Goal: Find specific page/section

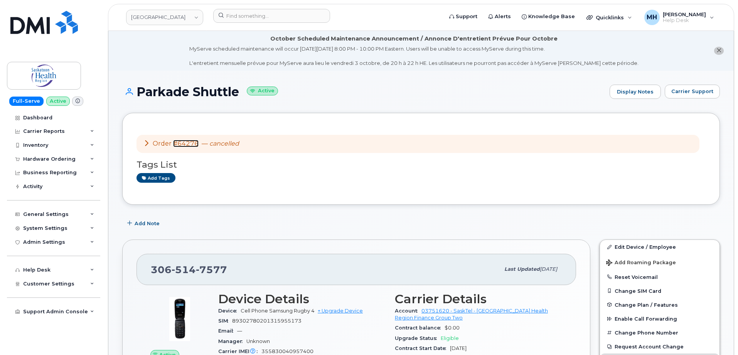
click at [179, 141] on link "#64276" at bounding box center [185, 143] width 25 height 7
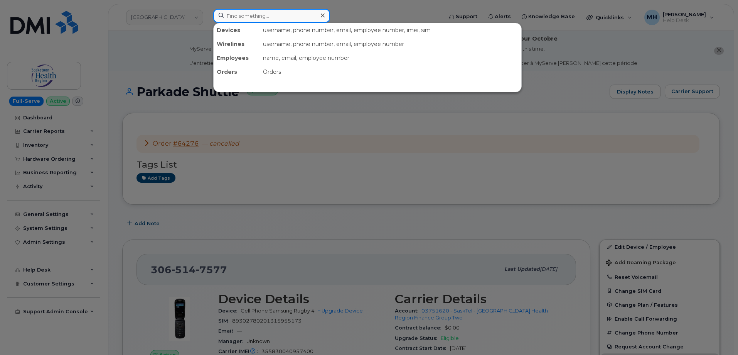
click at [244, 14] on input at bounding box center [271, 16] width 117 height 14
paste input "8142419172"
type input "8142419172"
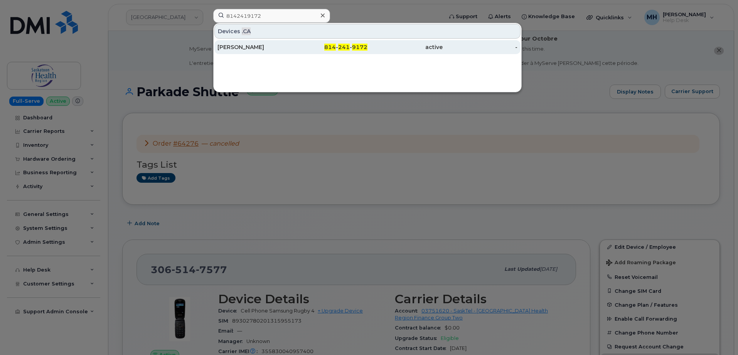
click at [296, 49] on div "814 - 241 - 9172" at bounding box center [330, 47] width 75 height 8
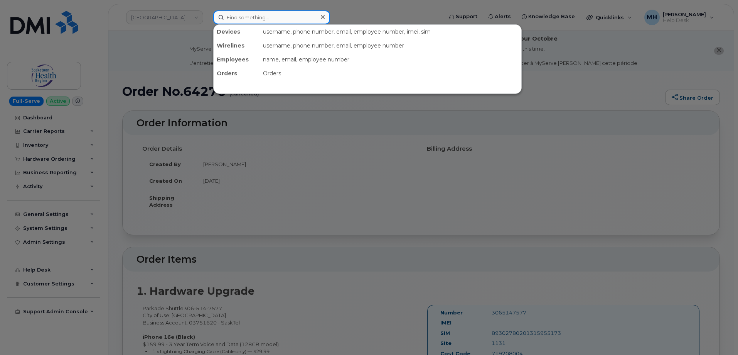
click at [226, 14] on input at bounding box center [271, 17] width 117 height 14
paste input "Bluemoon2025$"
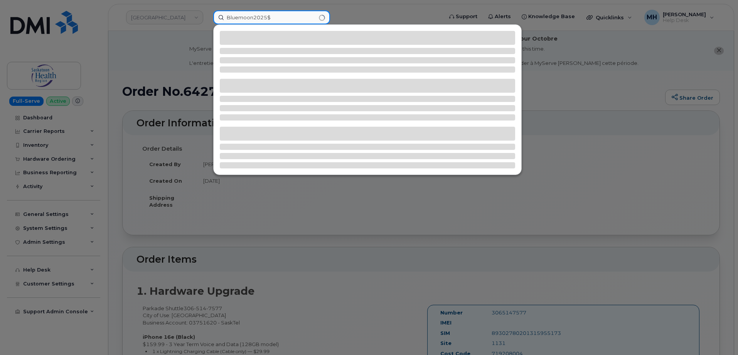
drag, startPoint x: 287, startPoint y: 15, endPoint x: 201, endPoint y: 15, distance: 86.4
click at [207, 15] on div "Bluemoon2025$" at bounding box center [325, 17] width 237 height 14
paste input "3065147577"
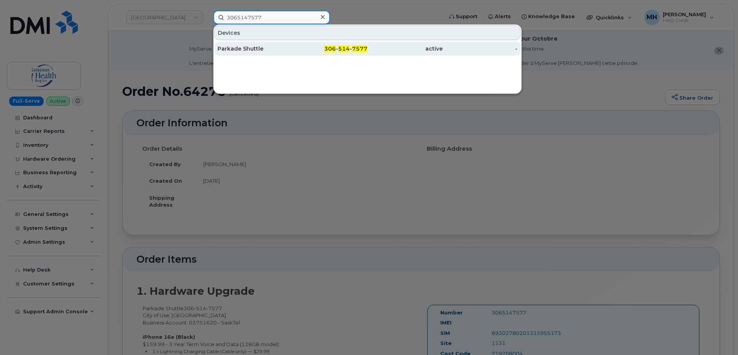
type input "3065147577"
click at [288, 49] on div "Parkade Shuttle" at bounding box center [255, 49] width 75 height 8
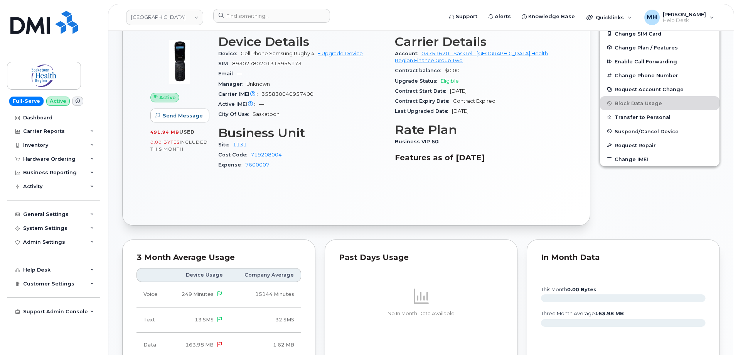
scroll to position [154, 0]
